Goal: Browse casually: Explore the website without a specific task or goal

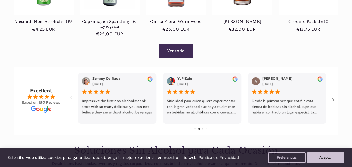
scroll to position [0, 316]
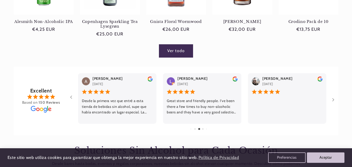
click at [180, 51] on link "Ver todo" at bounding box center [176, 50] width 34 height 13
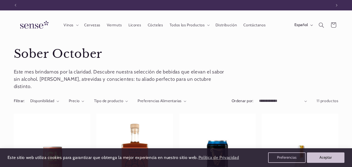
scroll to position [0, 316]
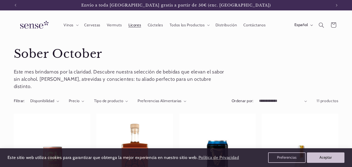
click at [135, 25] on span "Licores" at bounding box center [134, 25] width 12 height 5
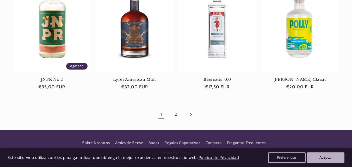
scroll to position [494, 0]
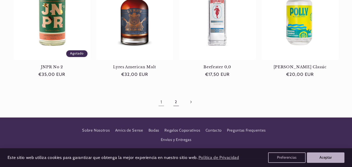
click at [175, 101] on link "2" at bounding box center [176, 102] width 12 height 12
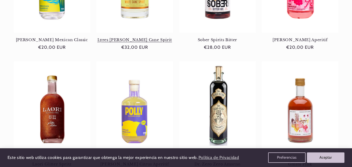
scroll to position [286, 0]
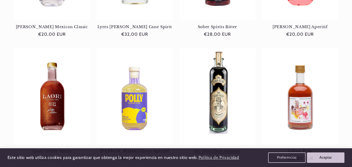
click at [221, 149] on link "Dr. Zero Zero Amarno" at bounding box center [217, 151] width 76 height 5
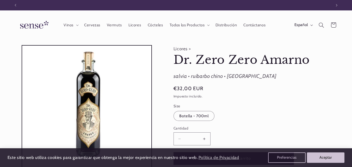
scroll to position [0, 316]
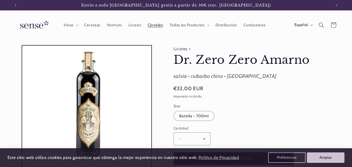
click at [155, 25] on span "Cócteles" at bounding box center [155, 25] width 15 height 5
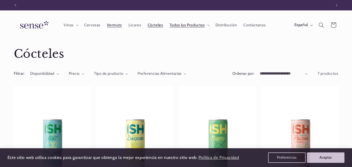
scroll to position [0, 316]
click at [112, 25] on span "Vermuts" at bounding box center [114, 25] width 15 height 5
